Goal: Navigation & Orientation: Find specific page/section

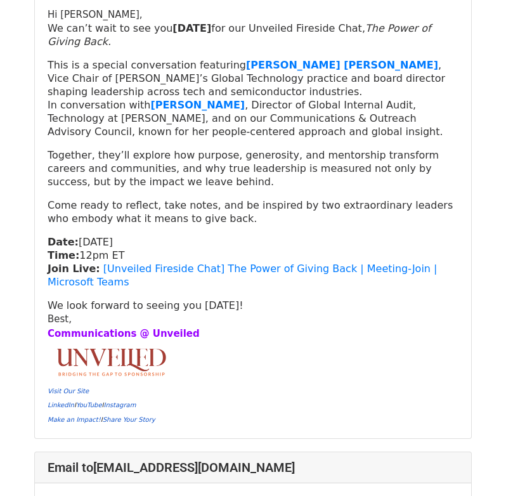
scroll to position [2588, 0]
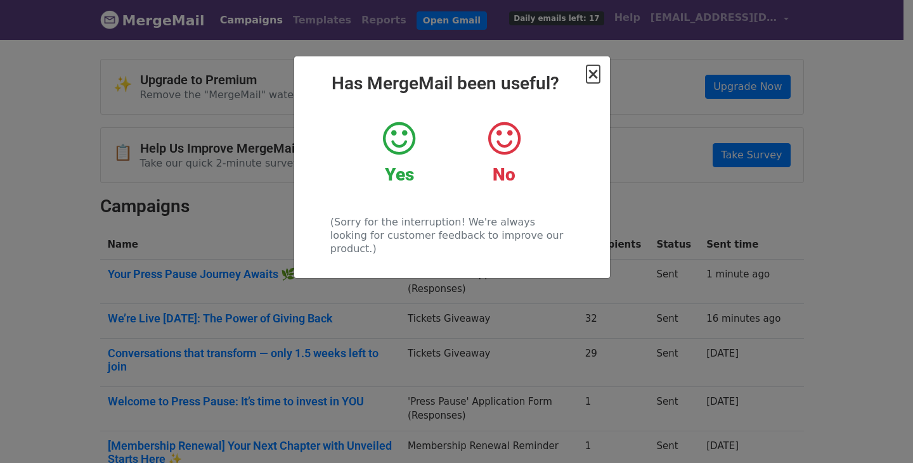
click at [595, 76] on span "×" at bounding box center [592, 74] width 13 height 18
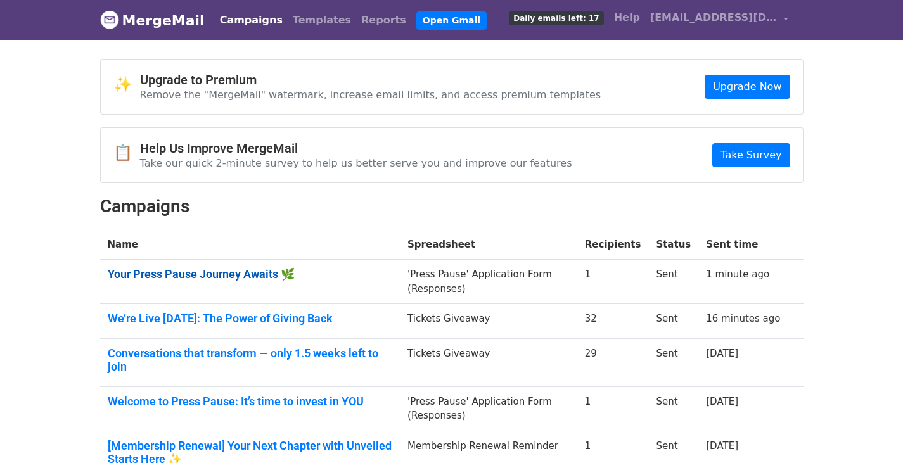
click at [250, 276] on link "Your Press Pause Journey Awaits 🌿" at bounding box center [250, 274] width 285 height 14
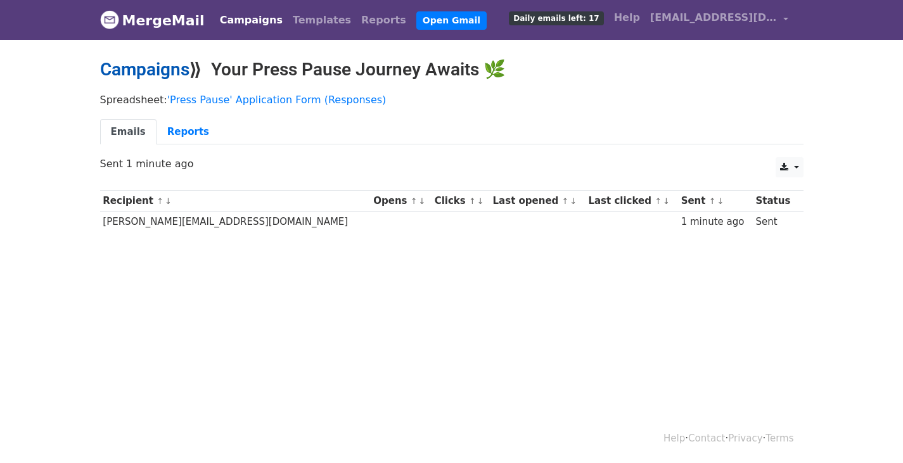
click at [160, 63] on link "Campaigns" at bounding box center [144, 69] width 89 height 21
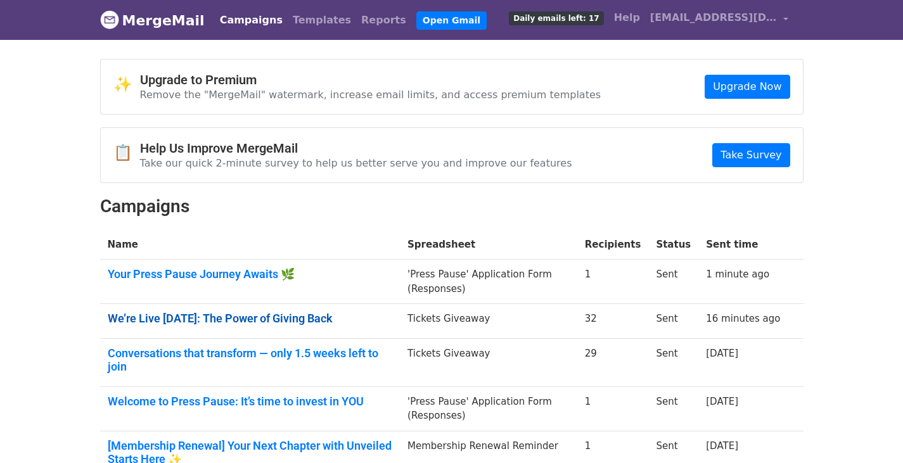
click at [188, 318] on link "We’re Live Tomorrow: The Power of Giving Back" at bounding box center [250, 319] width 285 height 14
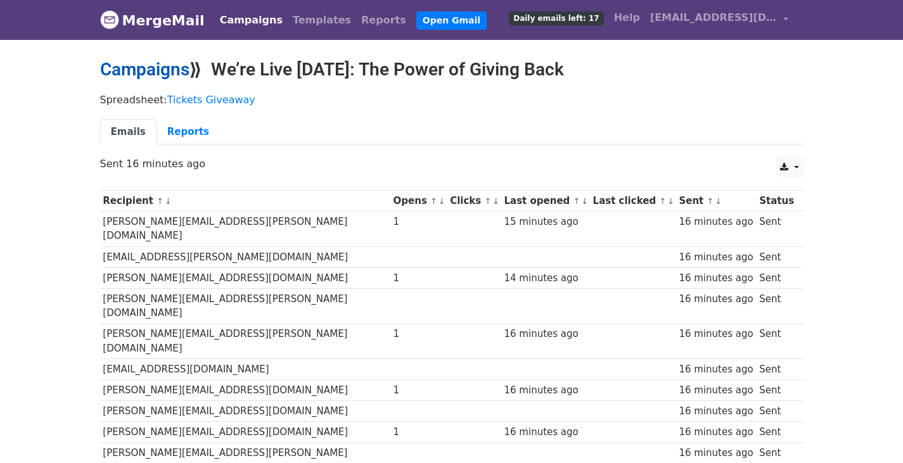
click at [157, 69] on link "Campaigns" at bounding box center [144, 69] width 89 height 21
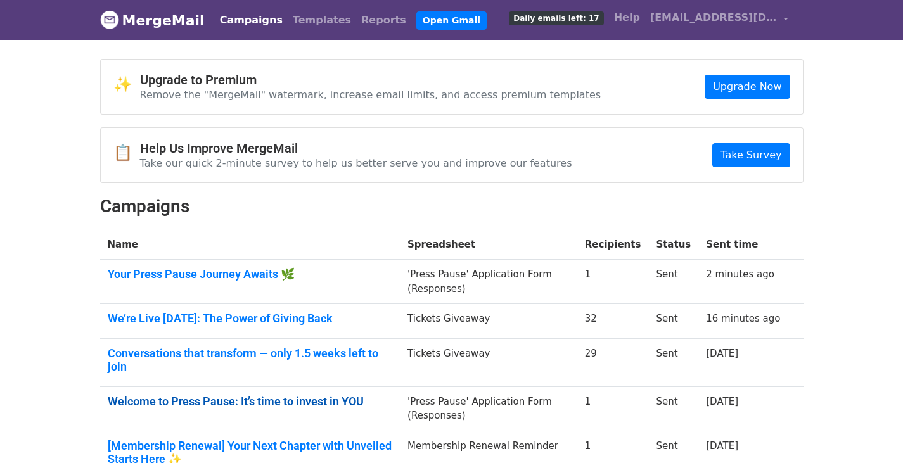
click at [221, 395] on link "Welcome to Press Pause: It’s time to invest in YOU" at bounding box center [250, 402] width 285 height 14
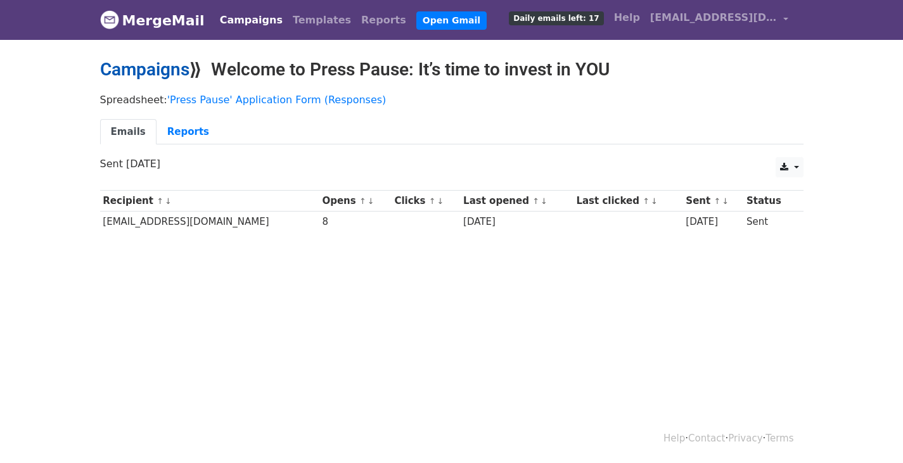
click at [150, 72] on link "Campaigns" at bounding box center [144, 69] width 89 height 21
